Goal: Task Accomplishment & Management: Manage account settings

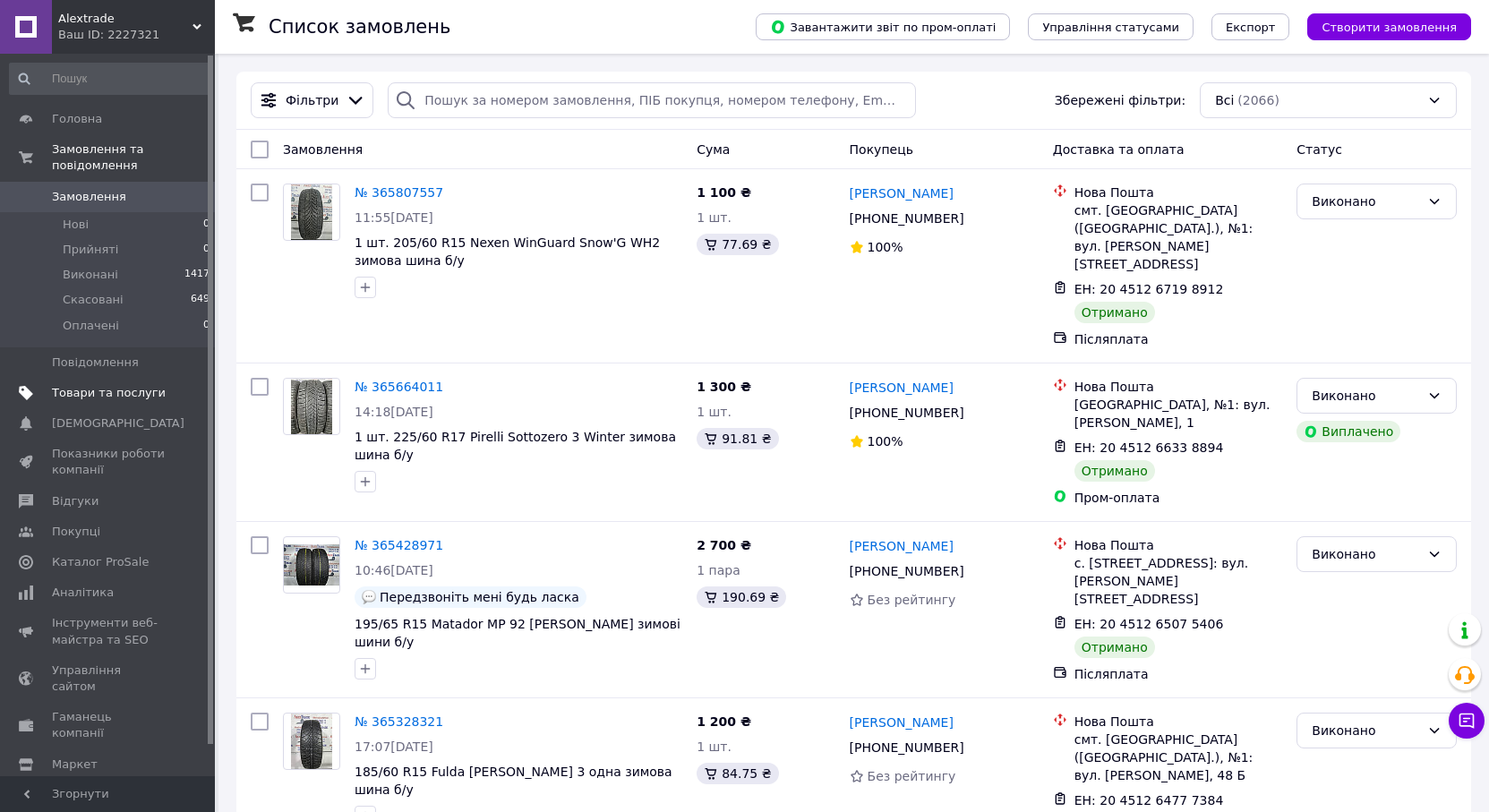
click at [87, 385] on span "Товари та послуги" at bounding box center [108, 393] width 114 height 16
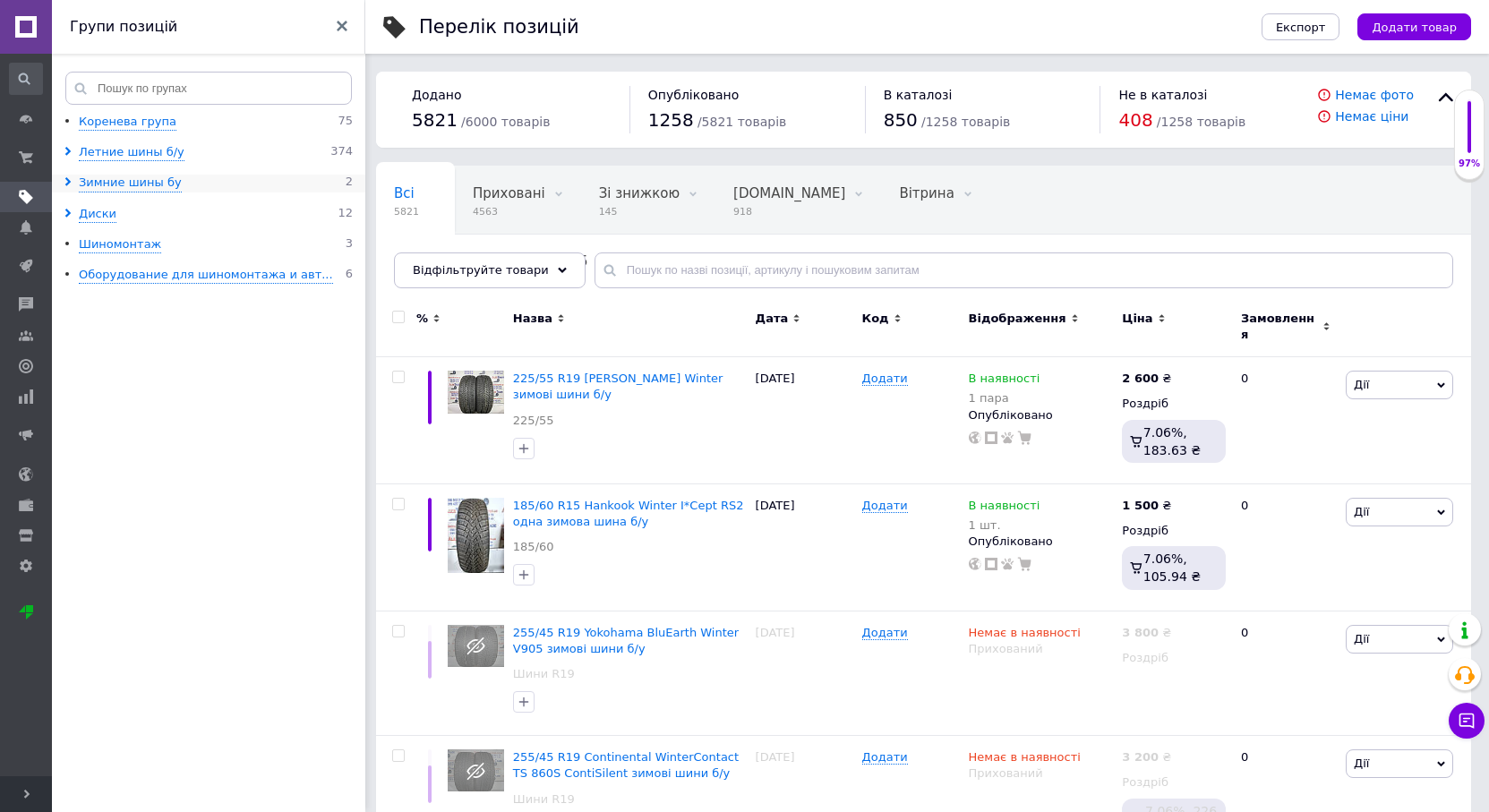
click at [66, 182] on icon at bounding box center [67, 181] width 9 height 9
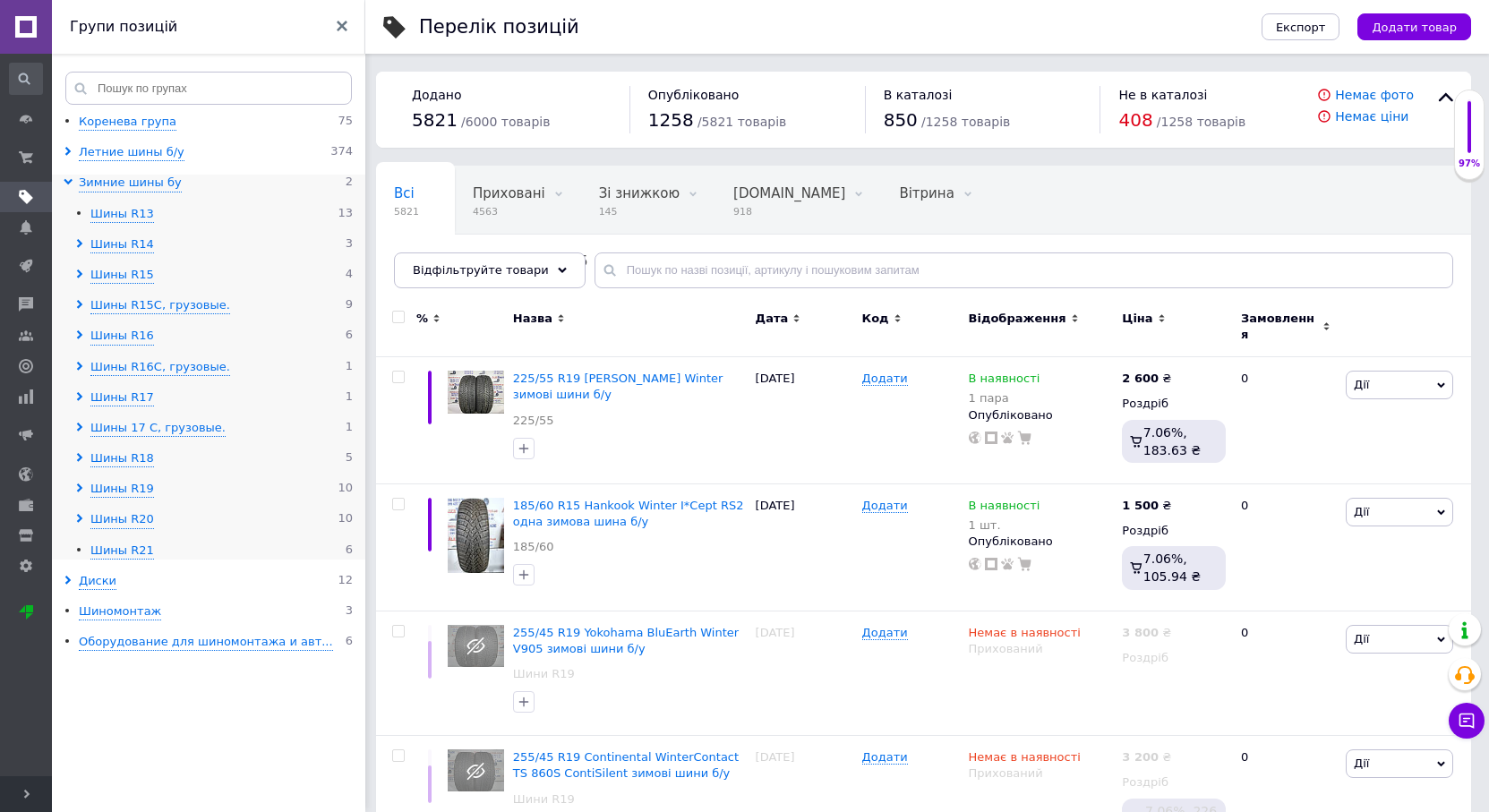
click at [77, 399] on icon at bounding box center [79, 396] width 9 height 9
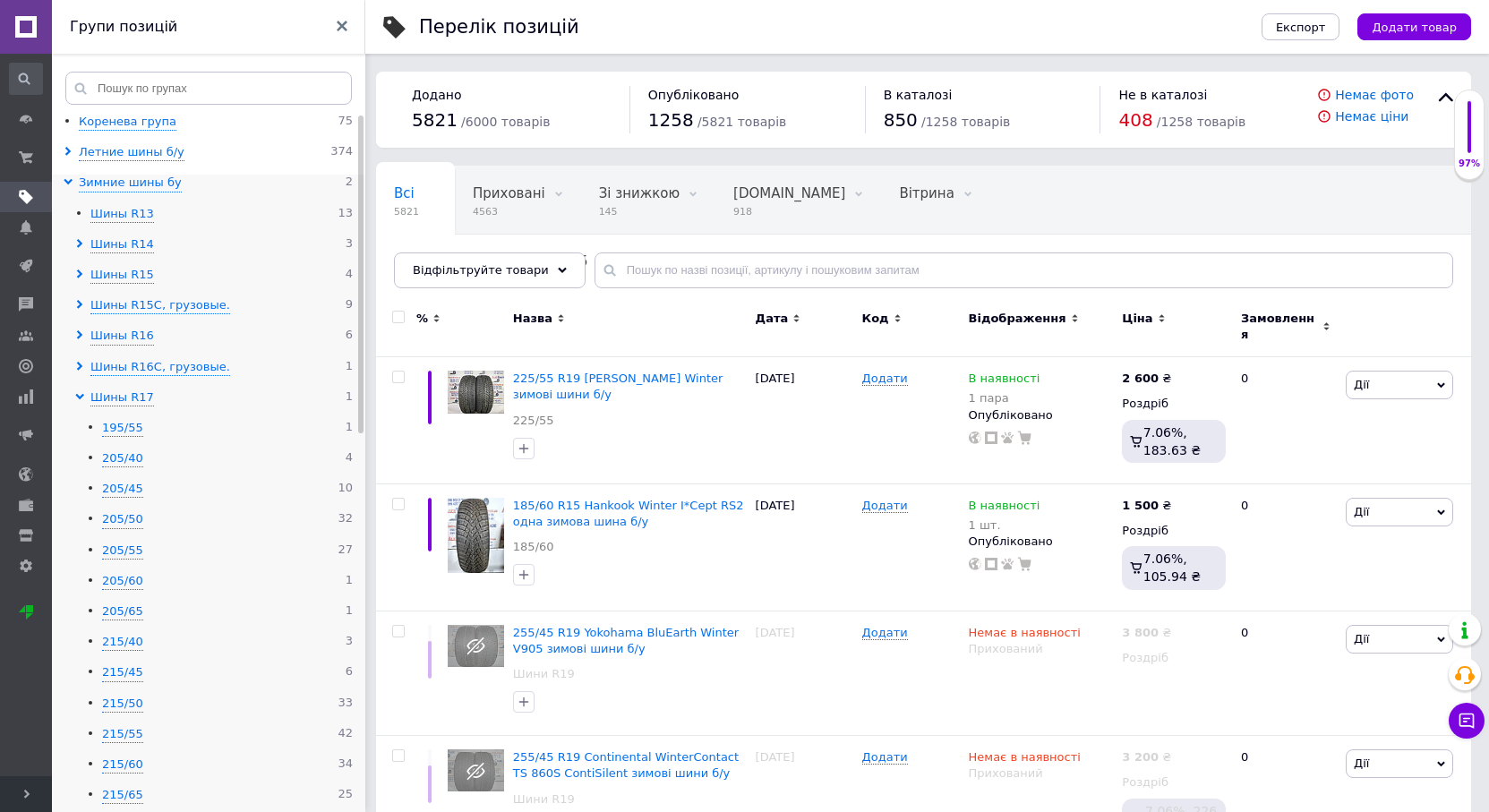
click at [77, 334] on icon at bounding box center [79, 334] width 9 height 9
click at [126, 612] on div "205/55" at bounding box center [123, 611] width 42 height 17
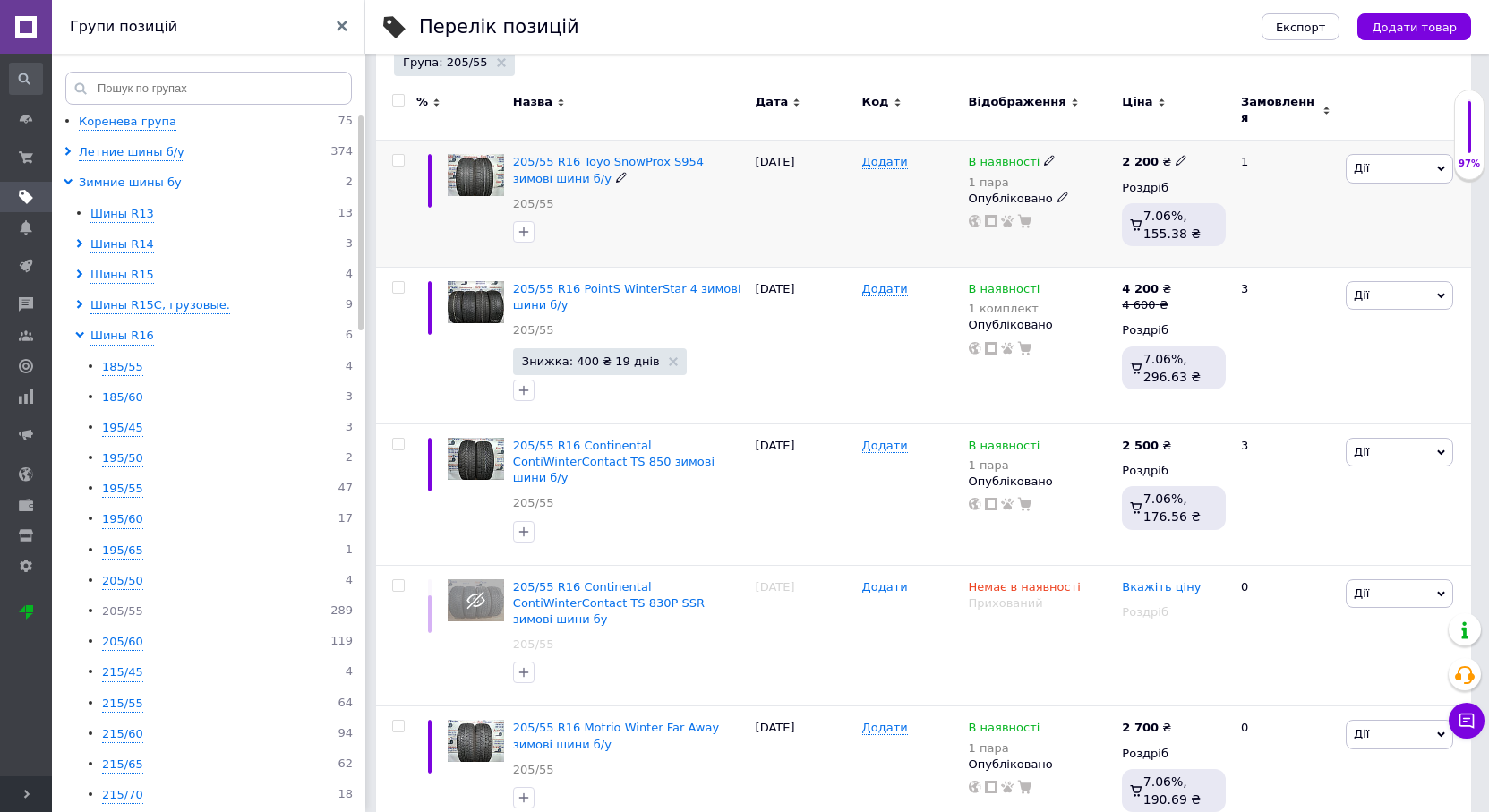
scroll to position [268, 0]
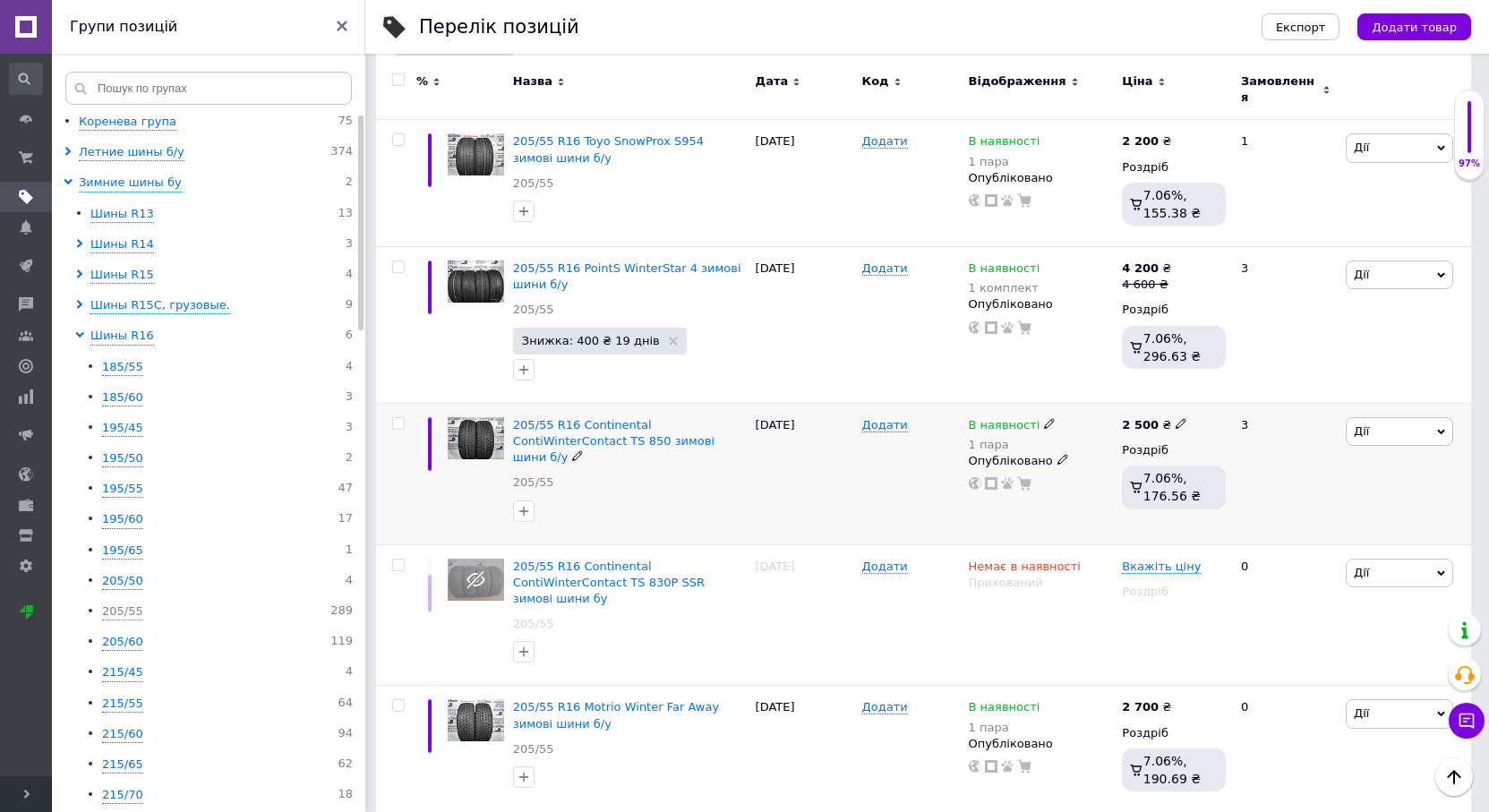
click at [1044, 418] on icon at bounding box center [1049, 423] width 11 height 11
click at [1096, 435] on li "Немає в наявності" at bounding box center [1148, 447] width 170 height 25
drag, startPoint x: 1080, startPoint y: 472, endPoint x: 1046, endPoint y: 472, distance: 34.0
click at [1046, 472] on div "В наявності 1 пара Наявність Немає в наявності В наявності Під замовлення Готов…" at bounding box center [1041, 454] width 145 height 74
click at [1057, 434] on icon at bounding box center [1062, 439] width 11 height 11
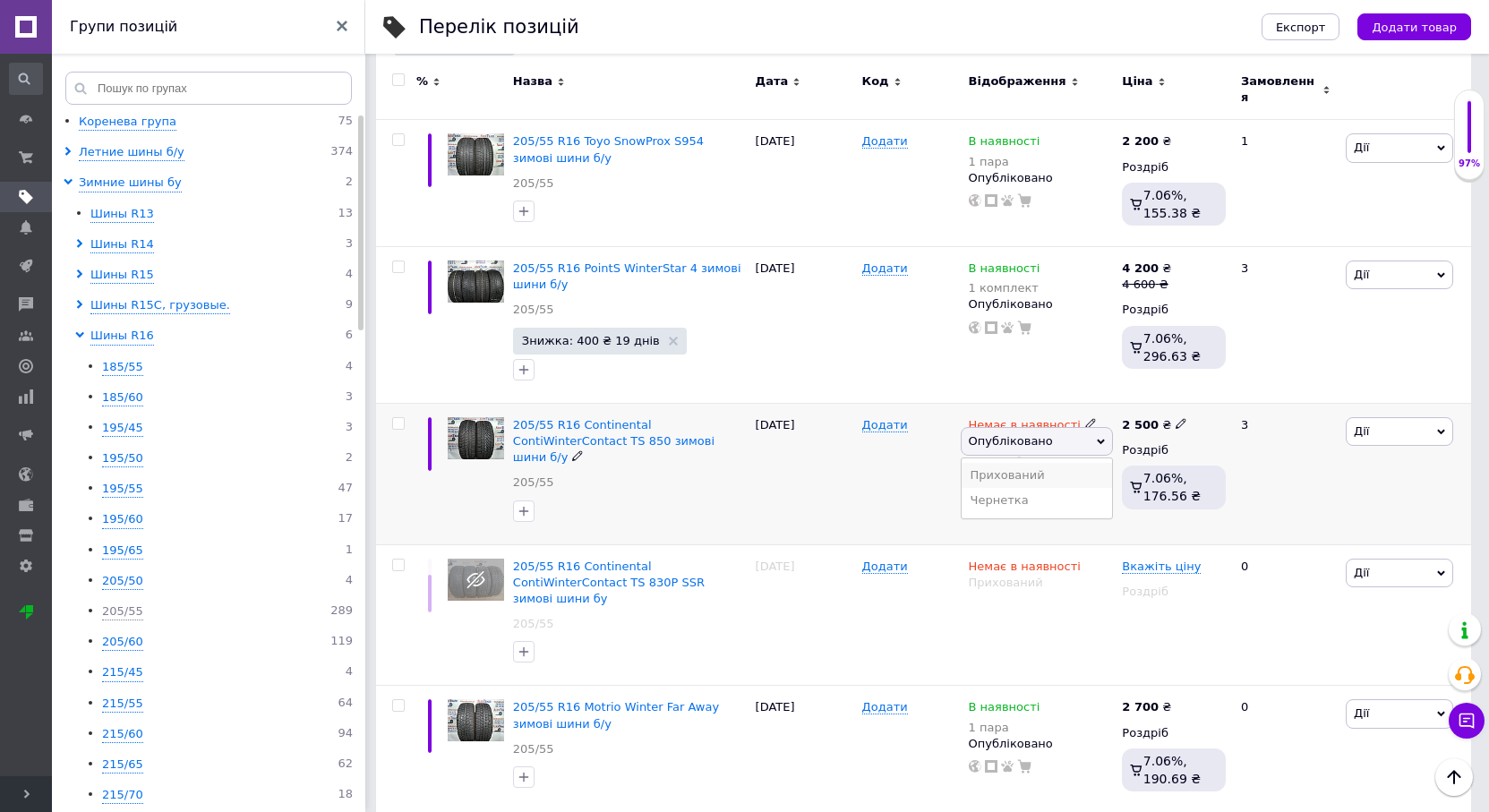
click at [1011, 462] on li "Прихований" at bounding box center [1036, 474] width 152 height 25
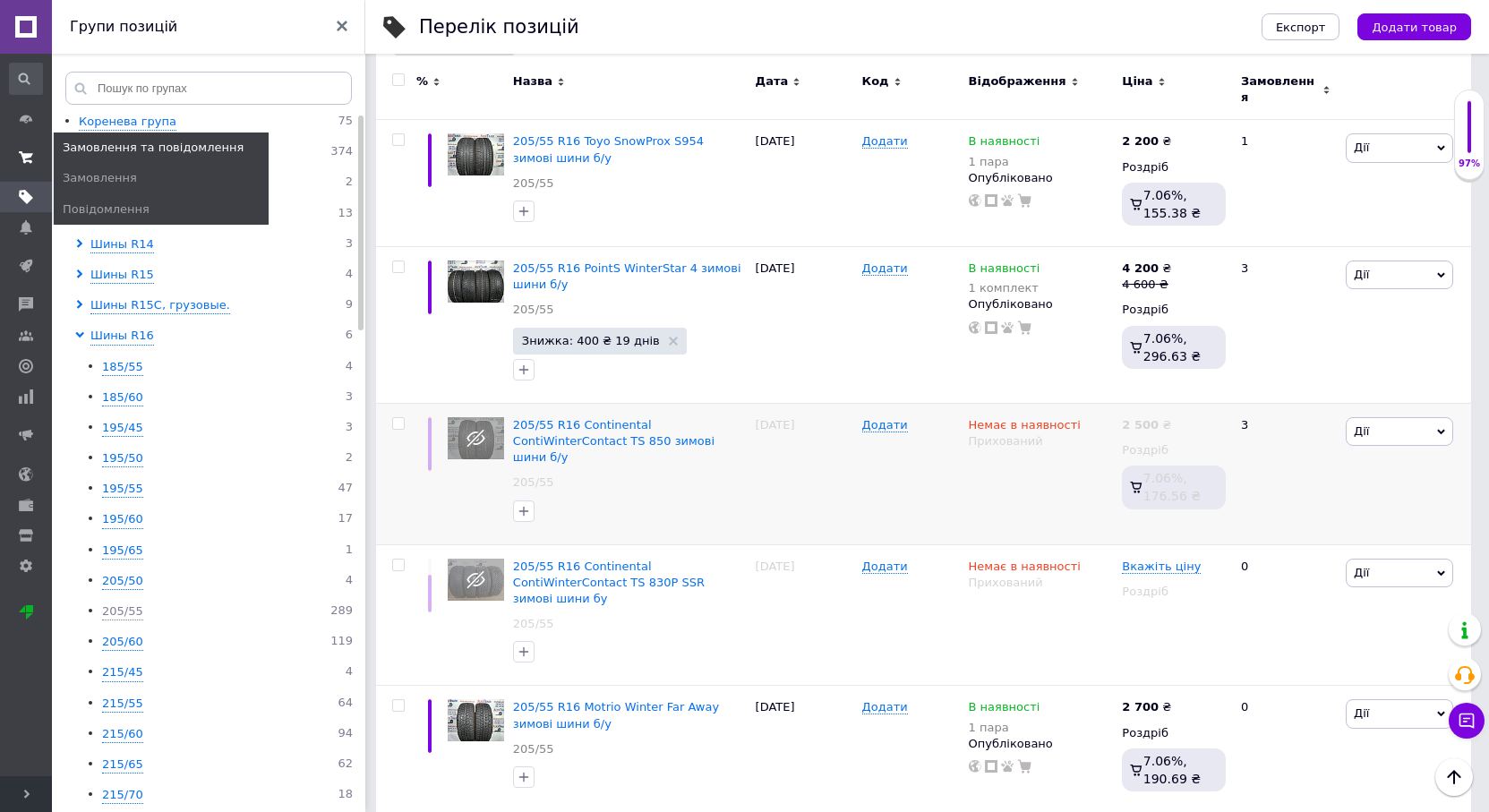
click at [32, 146] on span at bounding box center [26, 157] width 52 height 33
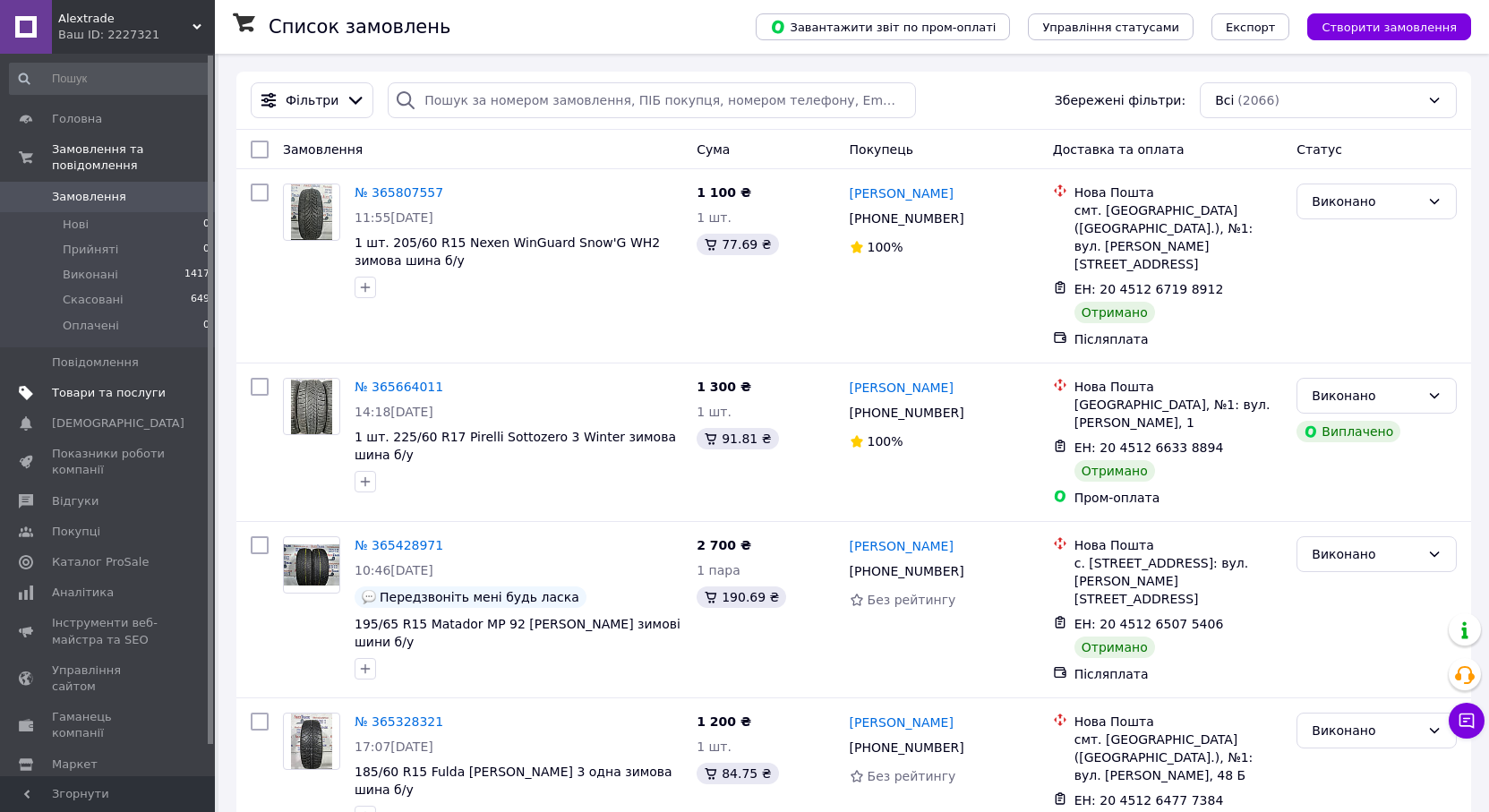
click at [90, 385] on span "Товари та послуги" at bounding box center [108, 393] width 114 height 16
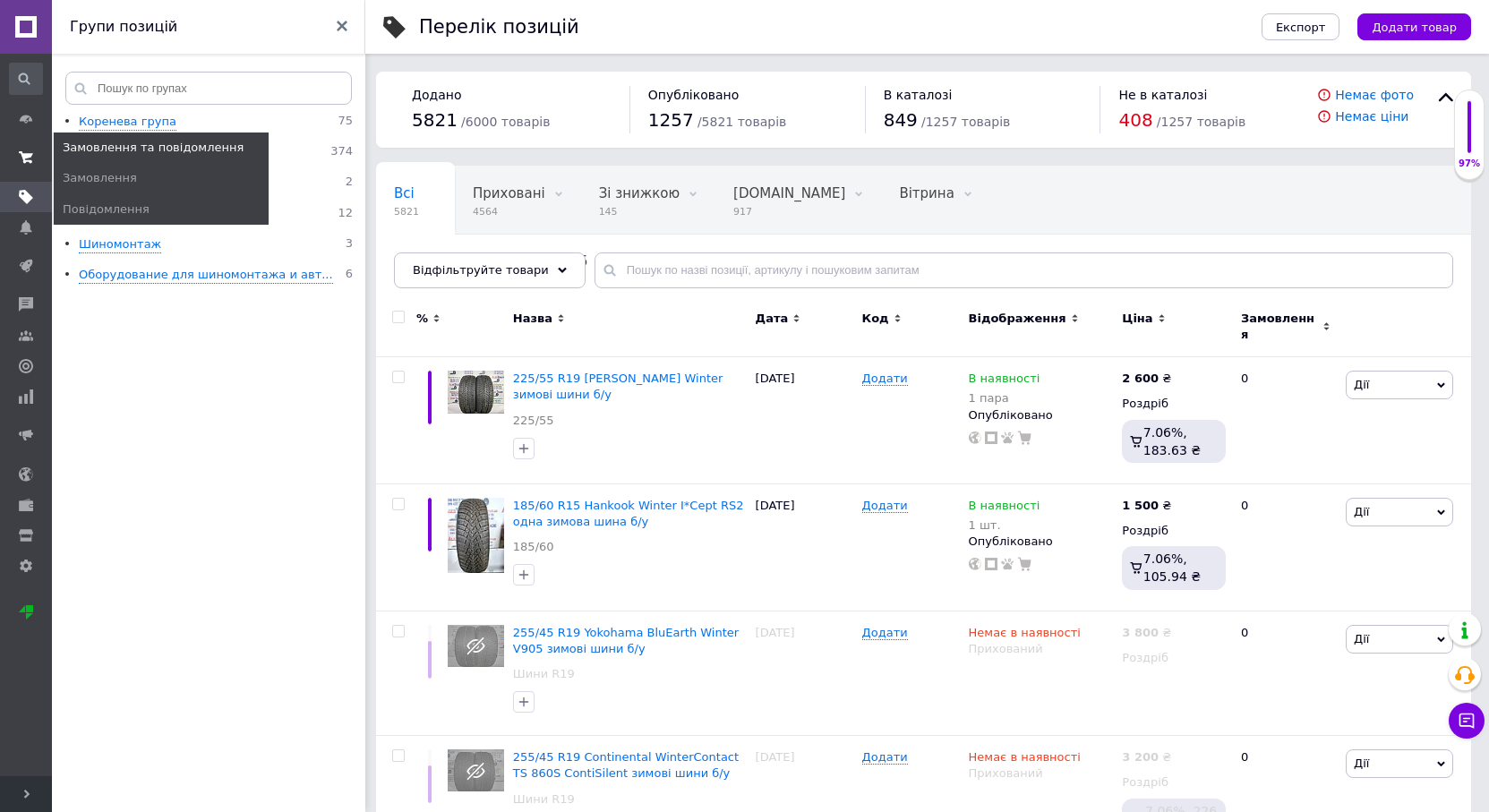
click at [25, 152] on icon at bounding box center [26, 157] width 14 height 14
